Goal: Find contact information: Find contact information

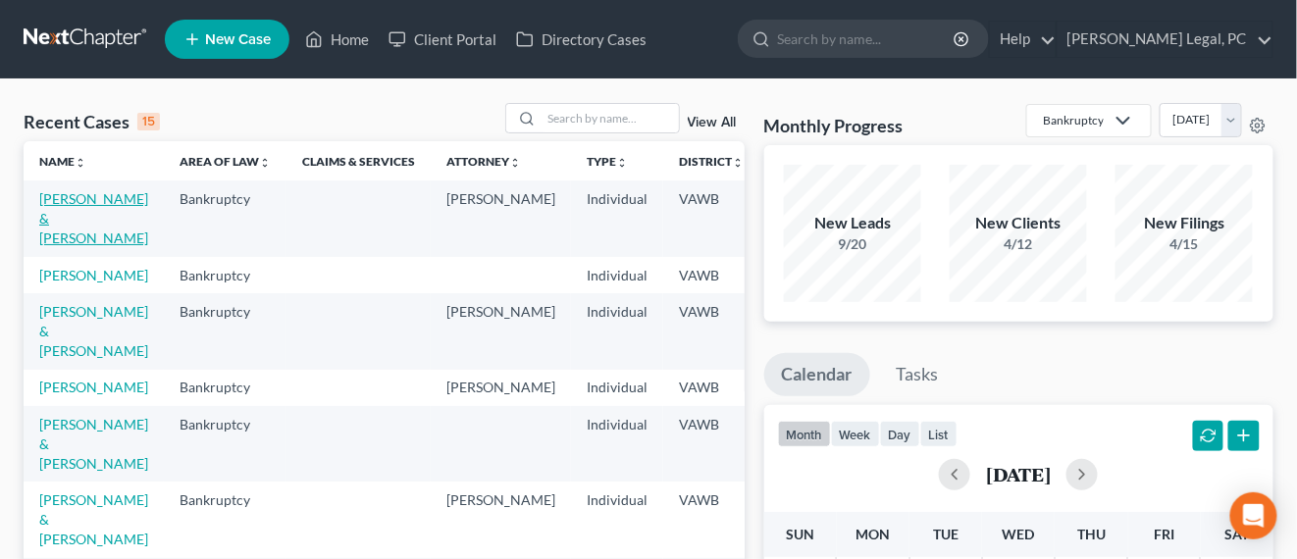
click at [74, 198] on link "[PERSON_NAME] & [PERSON_NAME]" at bounding box center [93, 218] width 109 height 56
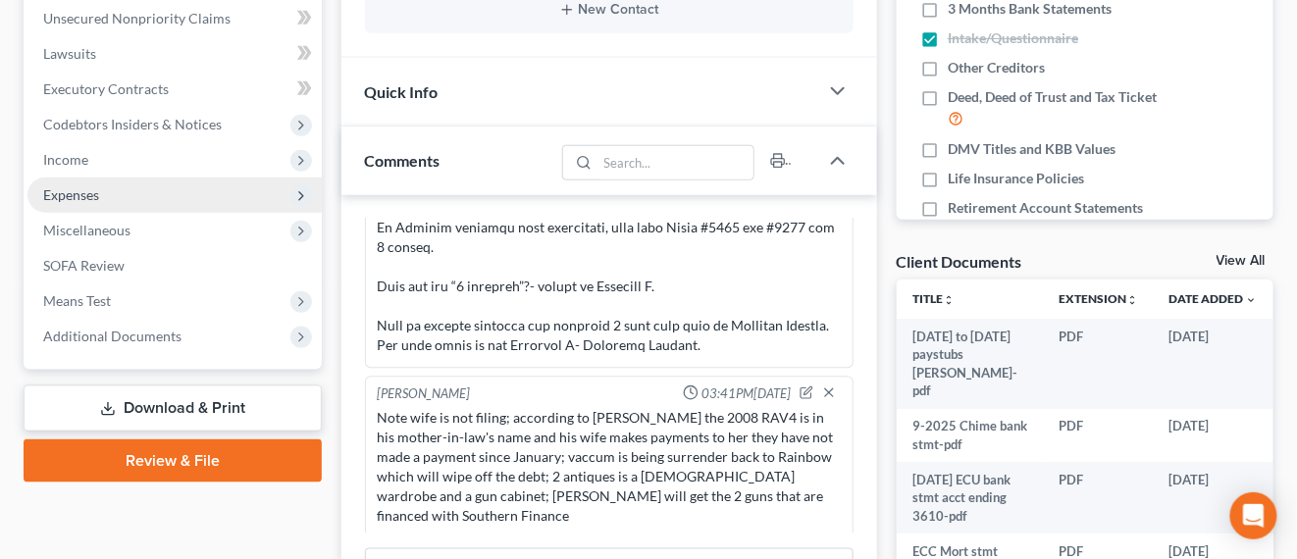
scroll to position [490, 0]
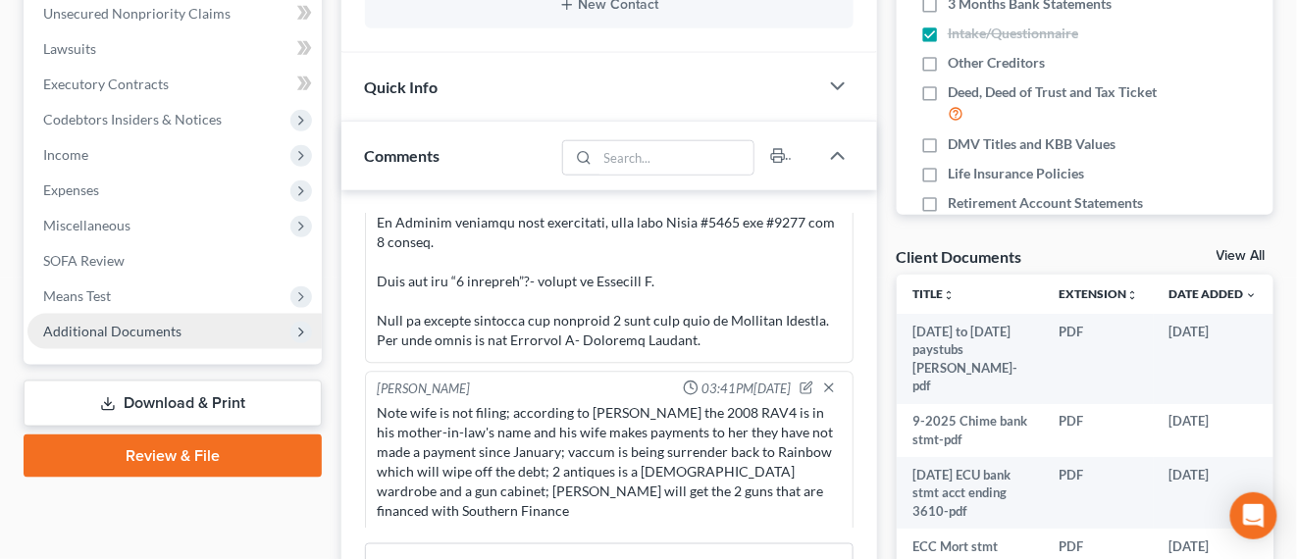
click at [141, 319] on span "Additional Documents" at bounding box center [174, 331] width 294 height 35
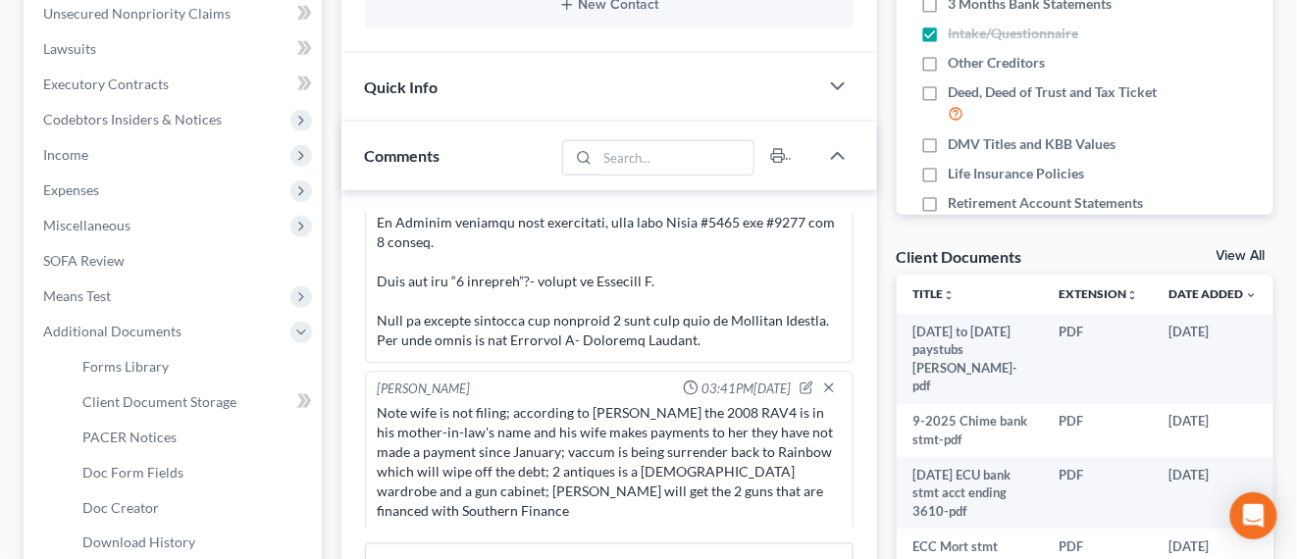
scroll to position [1578, 0]
drag, startPoint x: 222, startPoint y: 400, endPoint x: 249, endPoint y: 391, distance: 28.9
click at [222, 398] on span "Client Document Storage" at bounding box center [159, 401] width 154 height 17
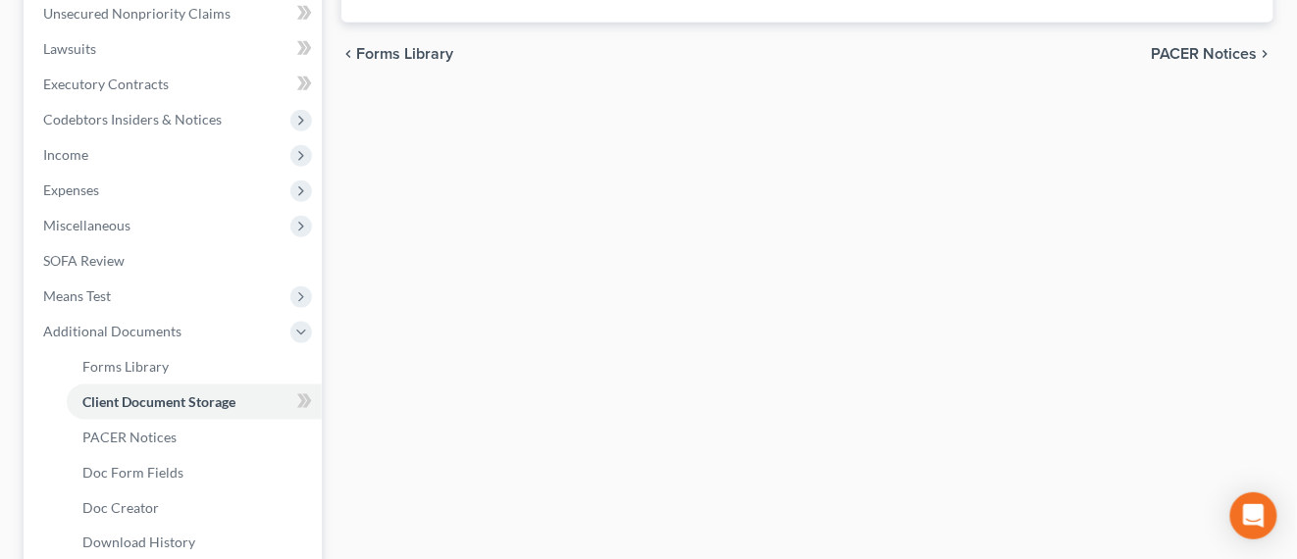
scroll to position [410, 0]
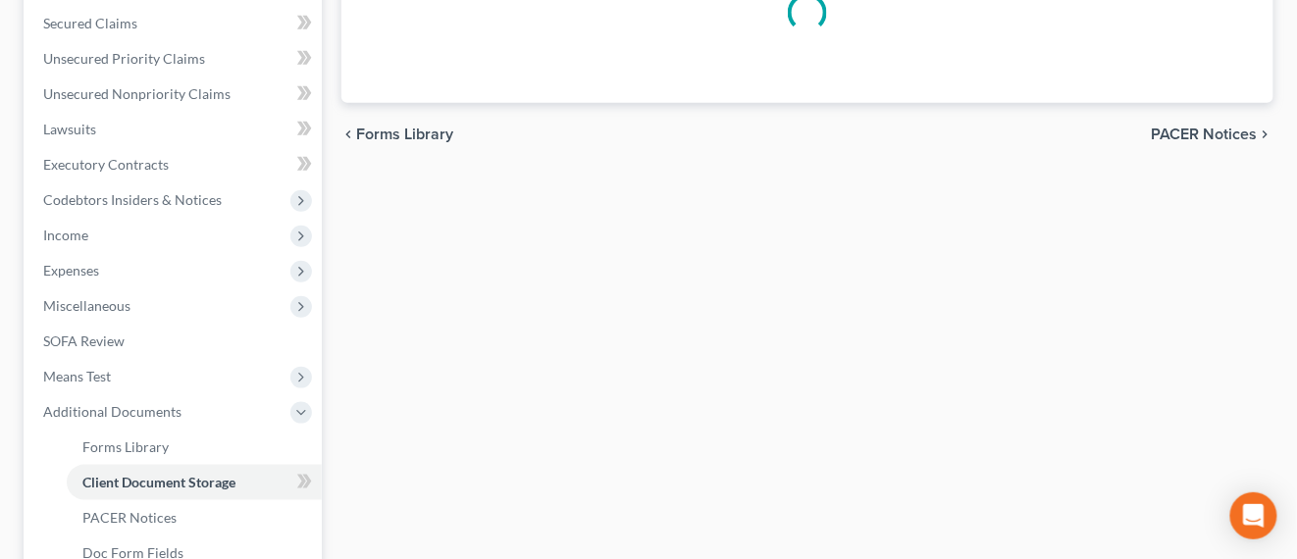
select select "0"
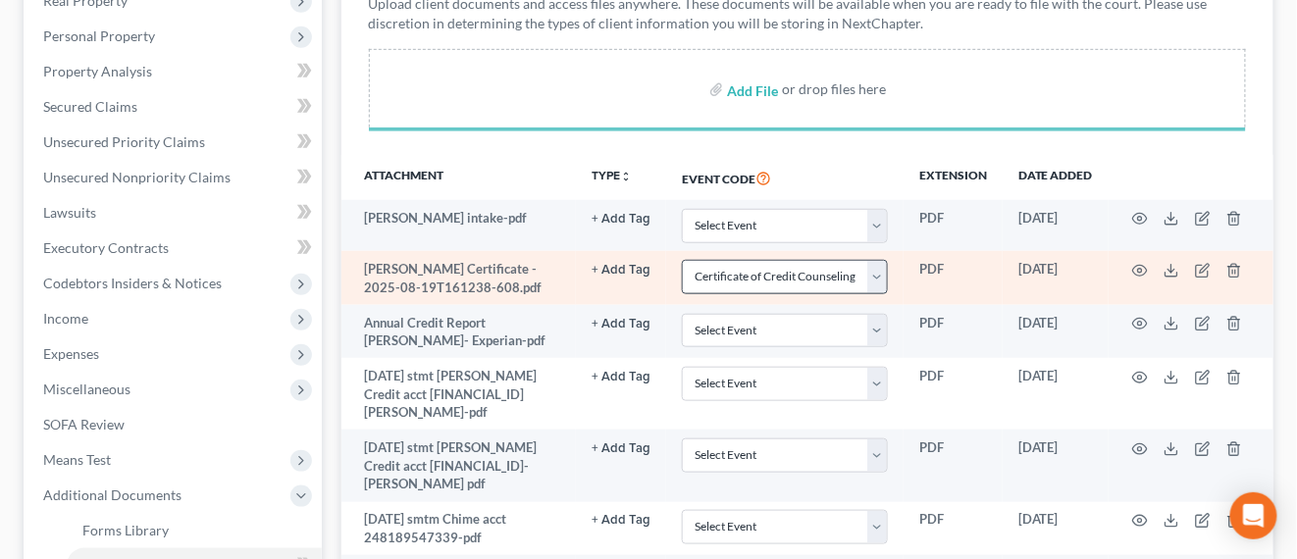
scroll to position [203, 0]
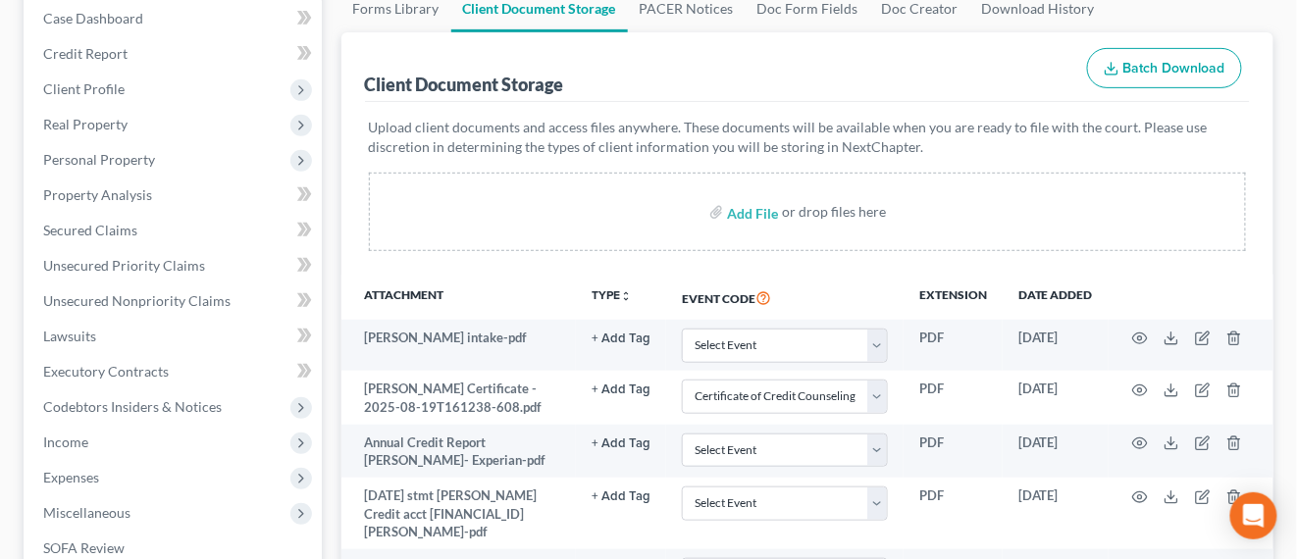
select select "0"
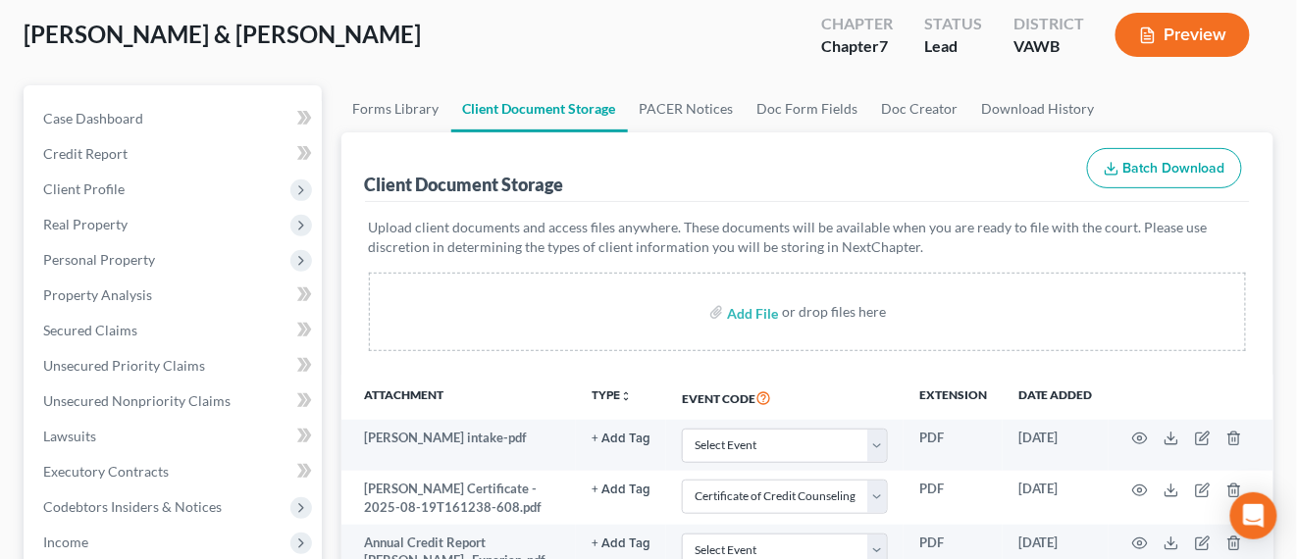
scroll to position [0, 0]
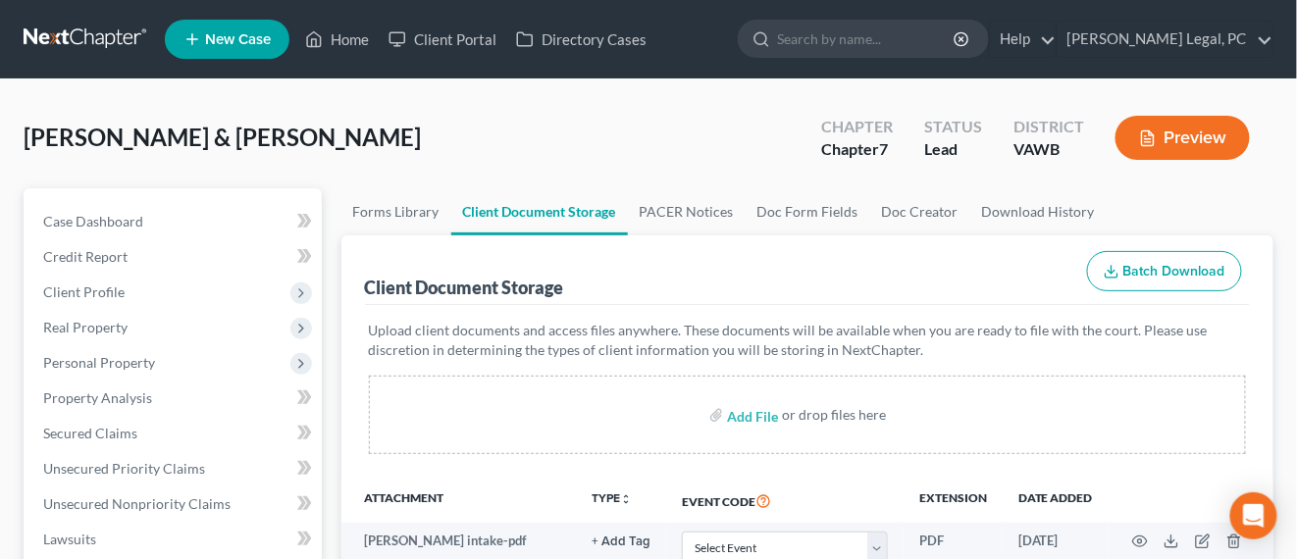
drag, startPoint x: 62, startPoint y: 41, endPoint x: 129, endPoint y: 71, distance: 72.9
click at [63, 41] on link at bounding box center [87, 39] width 126 height 35
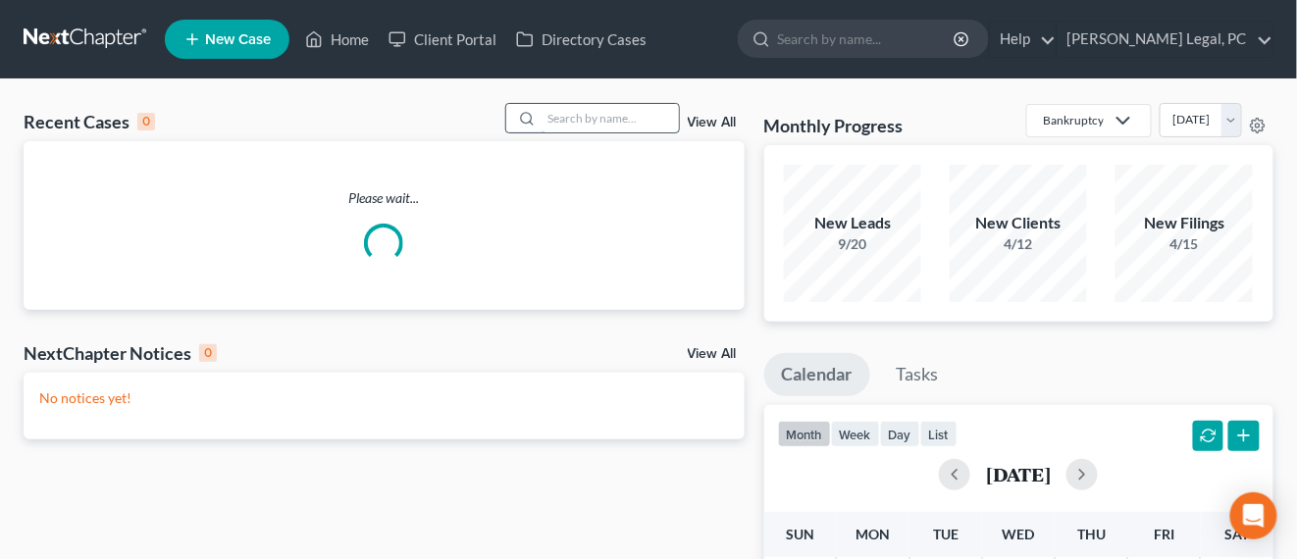
click at [652, 123] on input "search" at bounding box center [609, 118] width 137 height 28
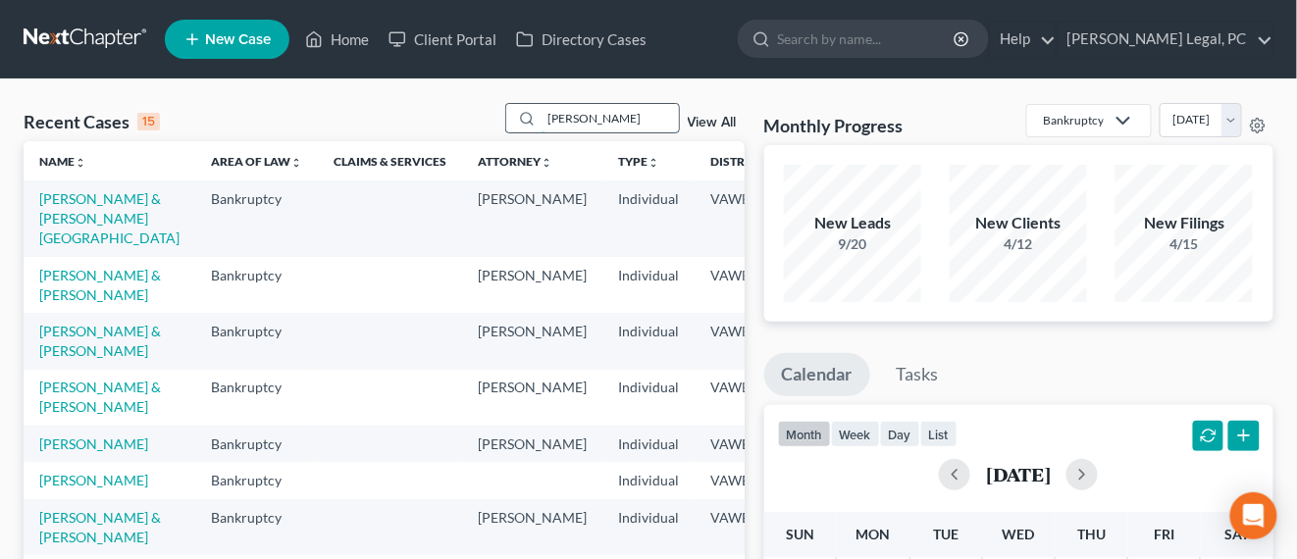
type input "[PERSON_NAME]"
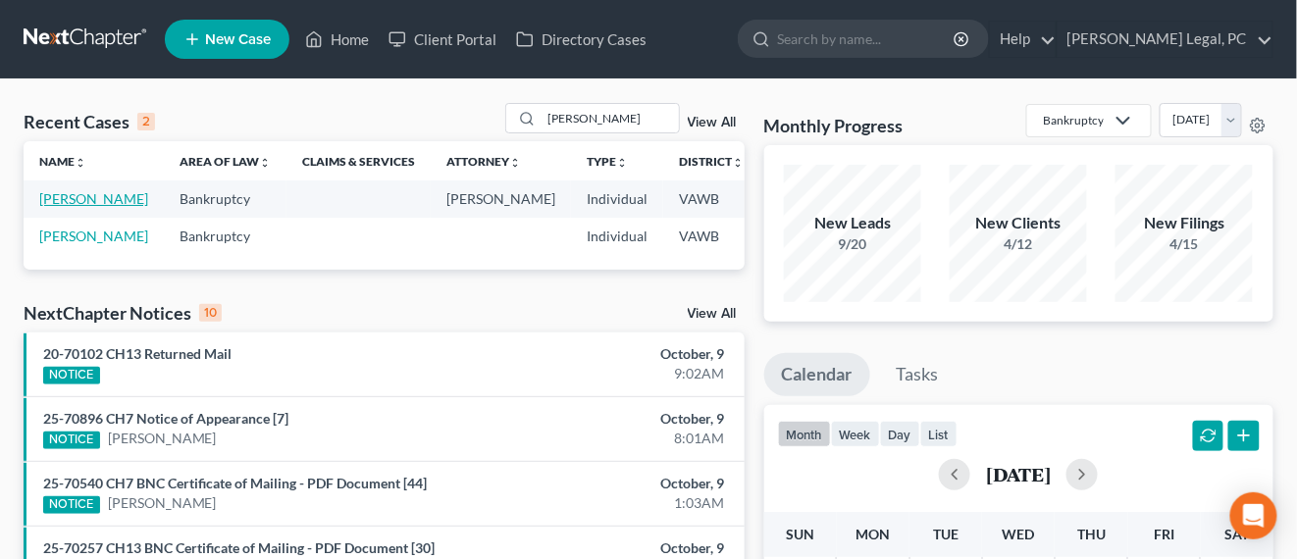
click at [66, 200] on link "[PERSON_NAME]" at bounding box center [93, 198] width 109 height 17
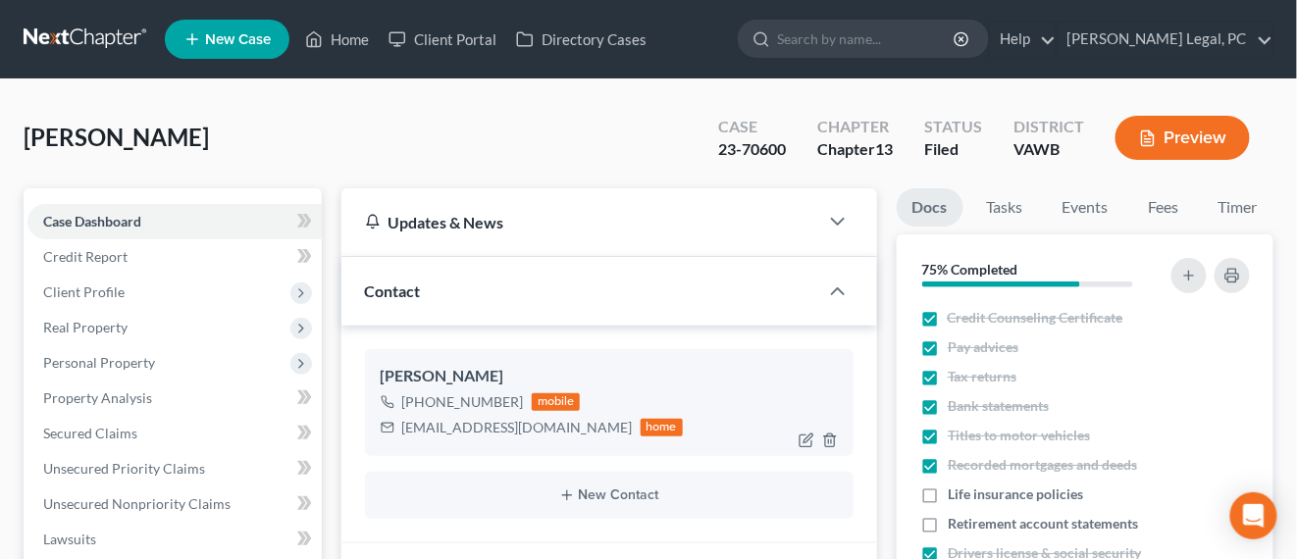
scroll to position [123, 0]
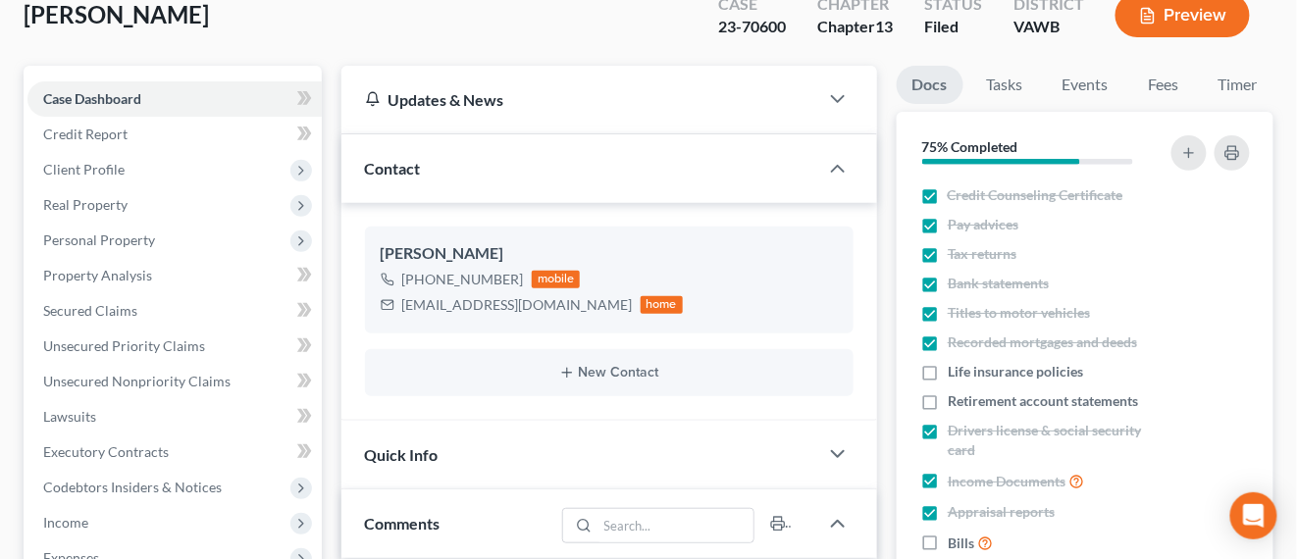
drag, startPoint x: 506, startPoint y: 250, endPoint x: 372, endPoint y: 224, distance: 137.0
click at [372, 224] on div "[PERSON_NAME] [PHONE_NUMBER] mobile [EMAIL_ADDRESS][DOMAIN_NAME] home New Conta…" at bounding box center [609, 311] width 536 height 217
copy div "[PERSON_NAME]"
drag, startPoint x: 398, startPoint y: 307, endPoint x: 583, endPoint y: 308, distance: 184.4
click at [583, 308] on div "[EMAIL_ADDRESS][DOMAIN_NAME] home" at bounding box center [532, 305] width 303 height 26
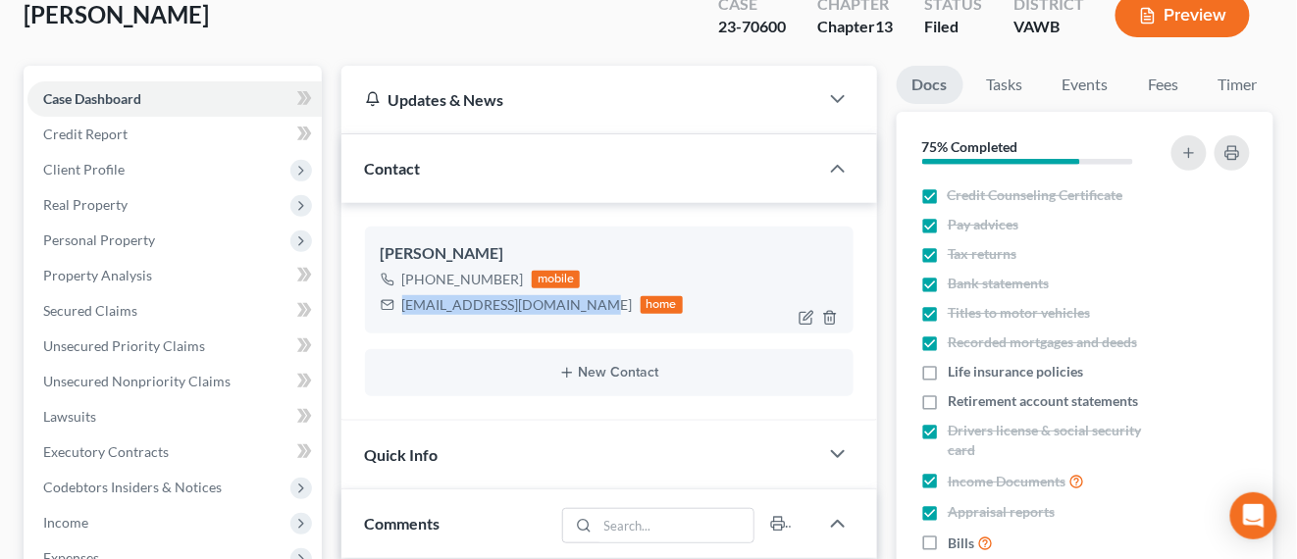
copy div "[EMAIL_ADDRESS][DOMAIN_NAME]"
